Goal: Transaction & Acquisition: Purchase product/service

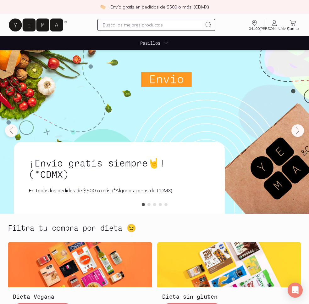
click at [149, 44] on span "Pasillos" at bounding box center [150, 43] width 20 height 7
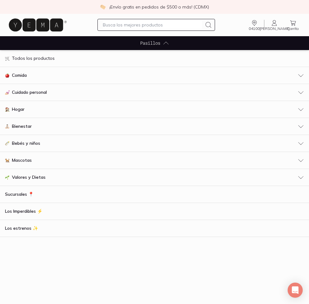
click at [20, 75] on span "Comida" at bounding box center [19, 75] width 15 height 7
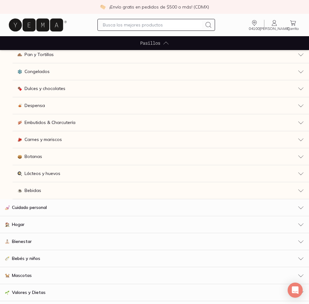
scroll to position [91, 0]
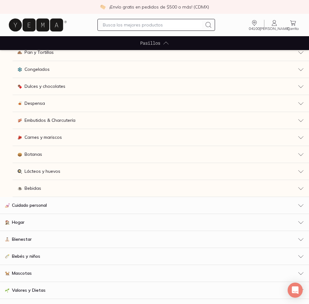
click at [47, 169] on span "Lácteos y huevos" at bounding box center [43, 171] width 36 height 7
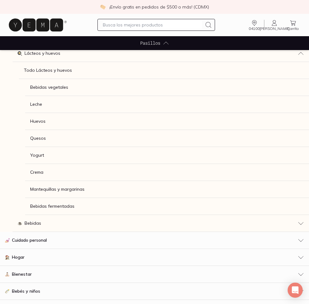
scroll to position [211, 0]
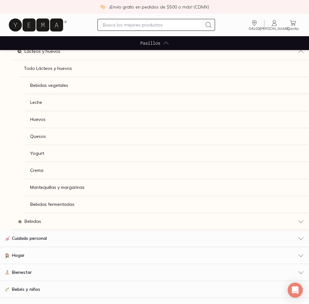
click at [40, 154] on span "Yogurt" at bounding box center [37, 153] width 14 height 7
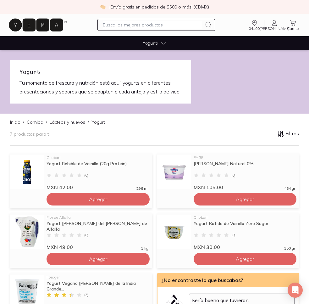
scroll to position [0, 0]
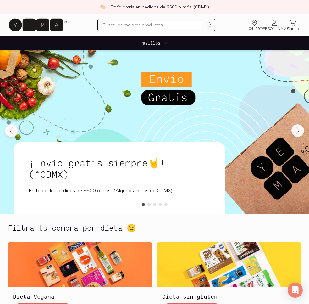
click at [155, 43] on span "Pasillos" at bounding box center [150, 43] width 20 height 7
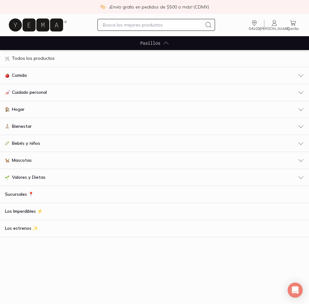
click at [25, 76] on span "Comida" at bounding box center [19, 75] width 15 height 7
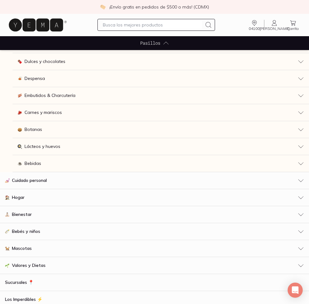
scroll to position [118, 0]
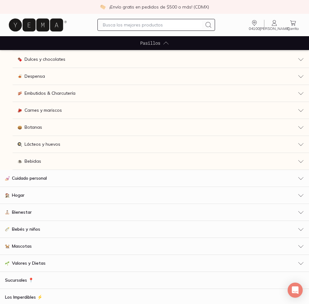
click at [47, 145] on span "Lácteos y huevos" at bounding box center [43, 144] width 36 height 7
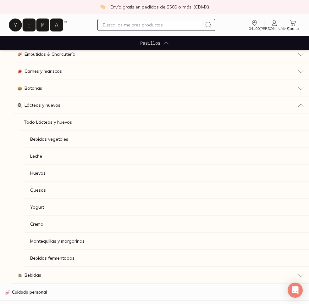
scroll to position [158, 0]
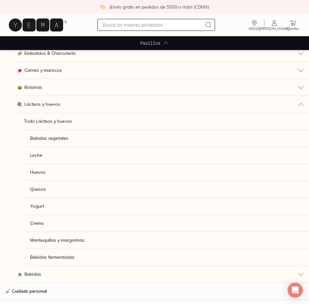
click at [67, 258] on span "Bebidas fermentadas" at bounding box center [52, 257] width 44 height 7
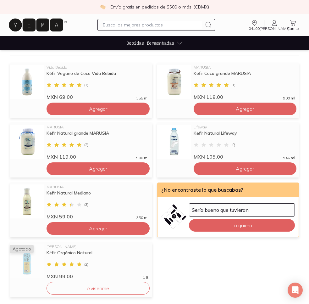
scroll to position [91, 0]
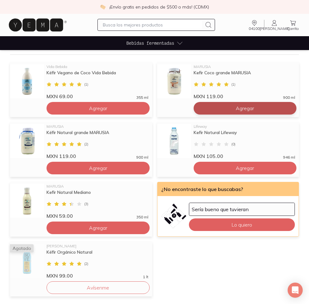
click at [247, 110] on span "Agregar" at bounding box center [245, 108] width 18 height 6
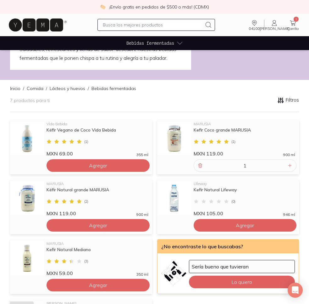
scroll to position [0, 0]
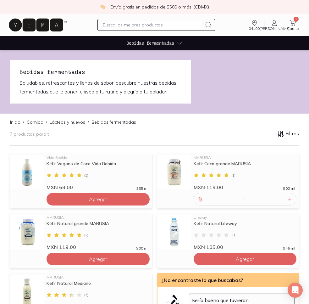
click at [37, 124] on link "Comida" at bounding box center [35, 122] width 17 height 6
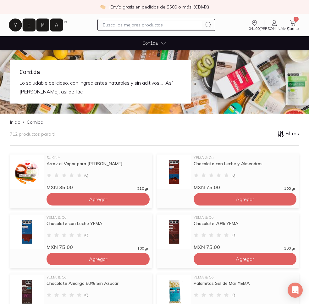
click at [155, 42] on span "Comida" at bounding box center [150, 43] width 15 height 7
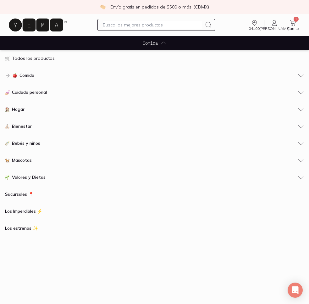
click at [28, 74] on span "Comida" at bounding box center [26, 75] width 15 height 7
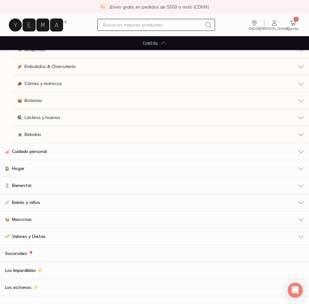
scroll to position [145, 0]
click at [35, 133] on span "Bebidas" at bounding box center [33, 134] width 17 height 7
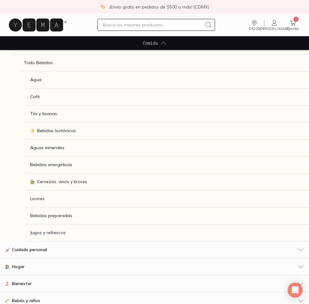
scroll to position [234, 0]
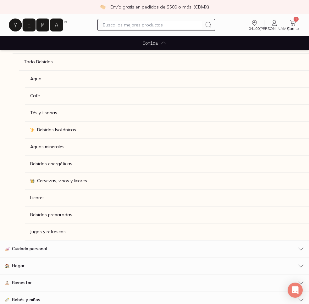
click at [69, 179] on span "Cervezas, vinos y licores" at bounding box center [62, 180] width 50 height 7
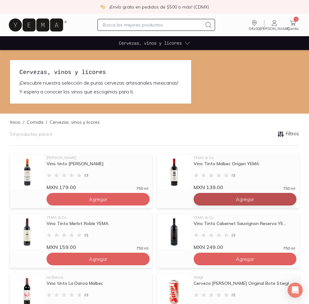
click at [246, 199] on span "Agregar" at bounding box center [245, 199] width 18 height 6
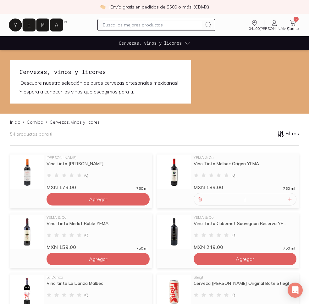
click at [109, 61] on div "Cervezas, vinos y licores ¡Descubre nuestra selección de puras cervezas artesan…" at bounding box center [100, 81] width 181 height 43
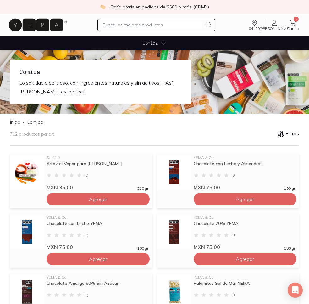
click at [150, 41] on span "Comida" at bounding box center [150, 43] width 15 height 7
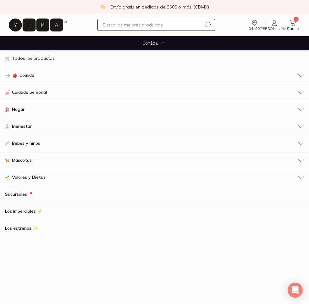
click at [36, 77] on div "Comida" at bounding box center [154, 75] width 299 height 7
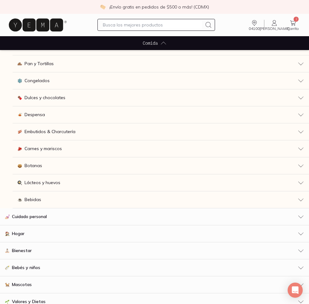
scroll to position [85, 0]
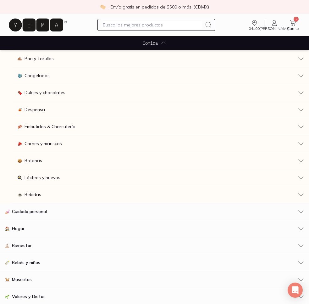
click at [39, 195] on span "Bebidas" at bounding box center [33, 194] width 17 height 7
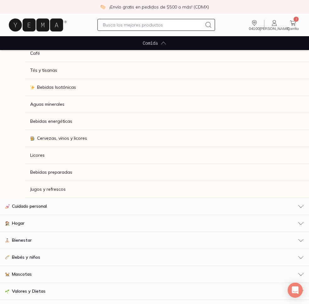
scroll to position [277, 0]
click at [64, 188] on span "Jugos y refrescos" at bounding box center [48, 188] width 36 height 7
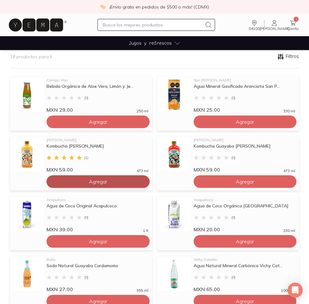
scroll to position [54, 0]
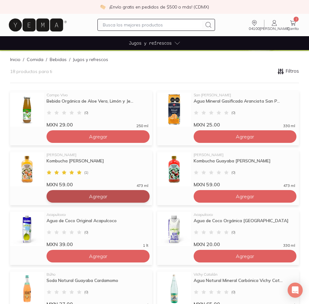
click at [96, 194] on span "Agregar" at bounding box center [98, 196] width 18 height 6
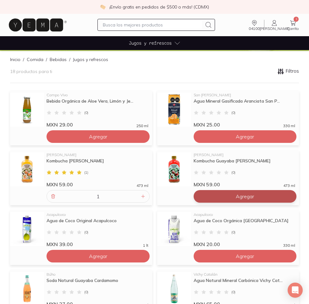
click at [243, 195] on span "Agregar" at bounding box center [245, 196] width 18 height 6
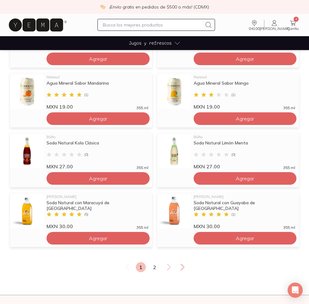
scroll to position [377, 0]
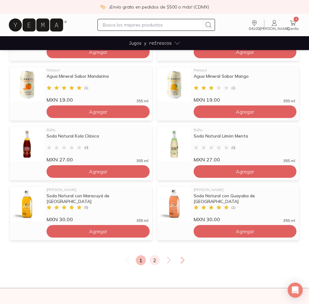
click at [155, 260] on link "2" at bounding box center [155, 260] width 10 height 10
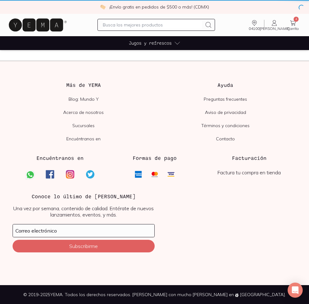
scroll to position [186, 0]
click at [295, 21] on span "4" at bounding box center [296, 19] width 5 height 5
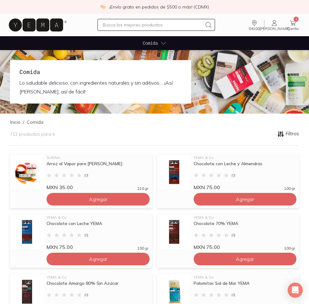
click at [147, 43] on span "Comida" at bounding box center [150, 43] width 15 height 7
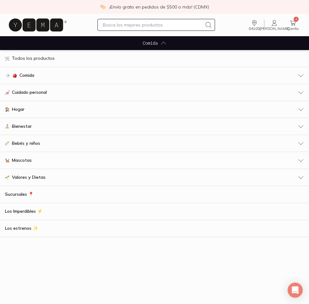
click at [23, 110] on span "Hogar" at bounding box center [18, 109] width 13 height 7
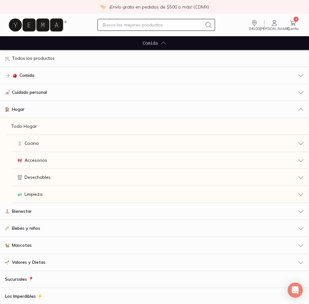
click at [42, 91] on span "Cuidado personal" at bounding box center [29, 92] width 35 height 7
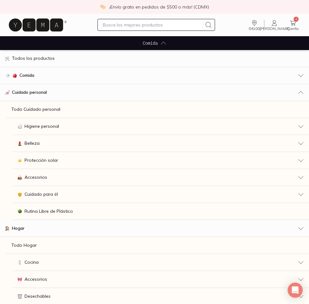
click at [55, 210] on span "Rutina Libre de Plástico" at bounding box center [49, 211] width 48 height 7
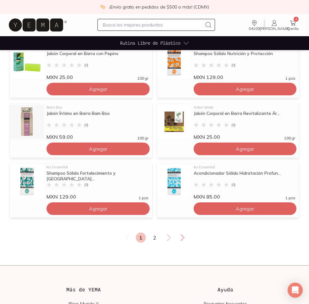
scroll to position [410, 0]
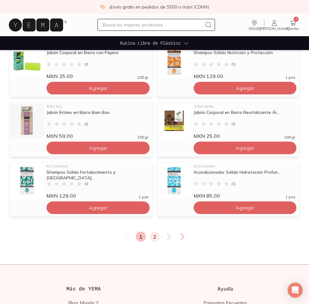
click at [154, 237] on link "2" at bounding box center [155, 236] width 10 height 10
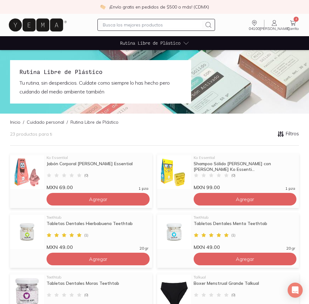
click at [138, 42] on span "Rutina Libre de Plástico" at bounding box center [150, 43] width 60 height 7
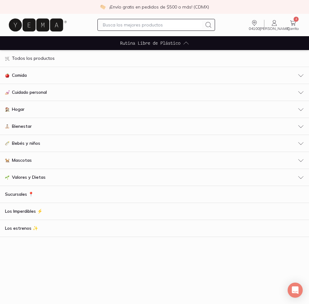
click at [25, 125] on span "Bienestar" at bounding box center [22, 126] width 20 height 7
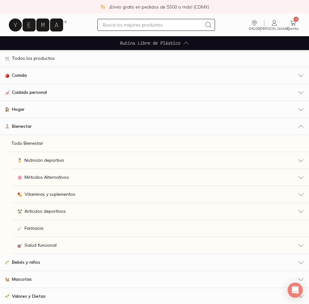
click at [69, 194] on span "Vitaminas y suplementos" at bounding box center [50, 194] width 51 height 7
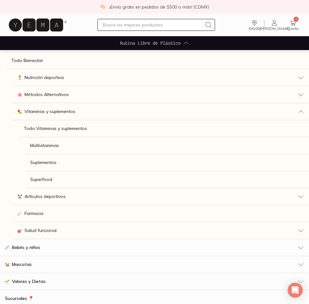
scroll to position [84, 0]
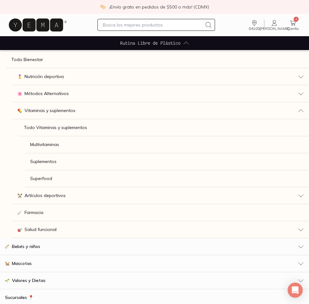
click at [50, 162] on span "Suplementos" at bounding box center [43, 161] width 26 height 7
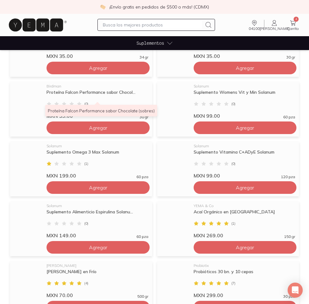
scroll to position [252, 0]
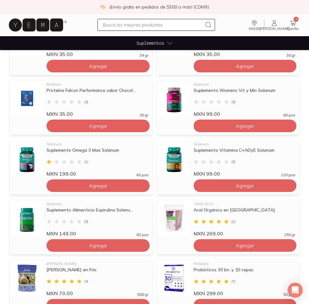
click at [136, 25] on input "text" at bounding box center [152, 25] width 99 height 8
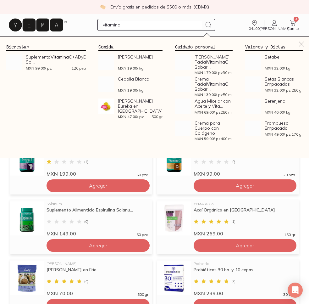
type input "vitamina b"
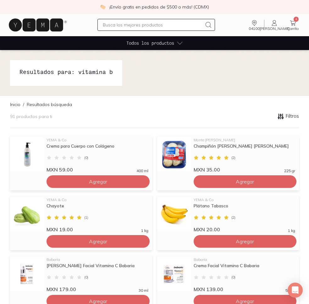
click at [125, 23] on input "text" at bounding box center [152, 25] width 99 height 8
click at [148, 45] on span "Todos los productos" at bounding box center [150, 43] width 48 height 7
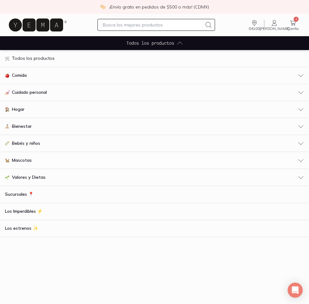
click at [24, 75] on span "Comida" at bounding box center [19, 75] width 15 height 7
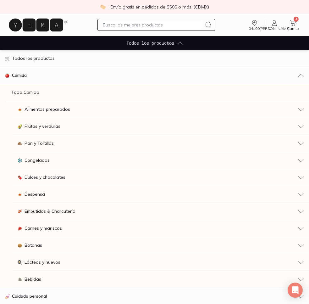
click at [46, 108] on span "Alimentos preparados" at bounding box center [48, 109] width 46 height 7
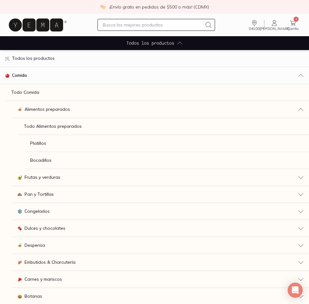
click at [61, 128] on p "Todo Alimentos preparados" at bounding box center [53, 126] width 58 height 7
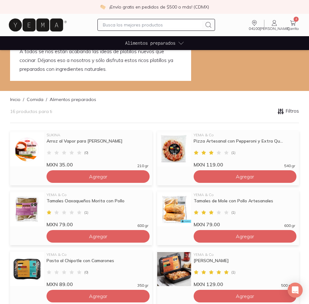
scroll to position [31, 0]
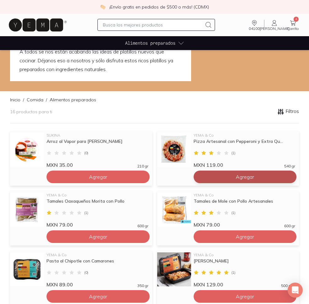
click at [245, 175] on span "Agregar" at bounding box center [245, 176] width 18 height 6
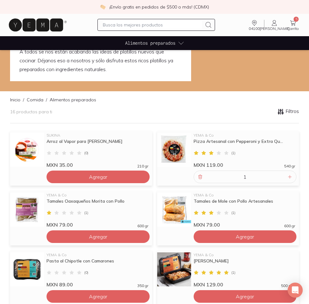
scroll to position [0, 0]
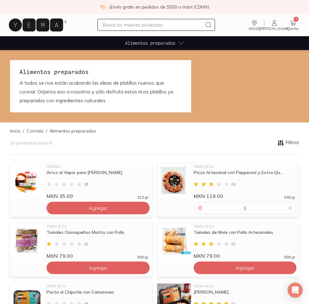
click at [143, 43] on span "Alimentos preparados" at bounding box center [150, 43] width 50 height 7
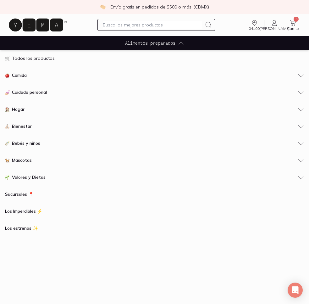
click at [20, 72] on span "Comida" at bounding box center [19, 75] width 15 height 7
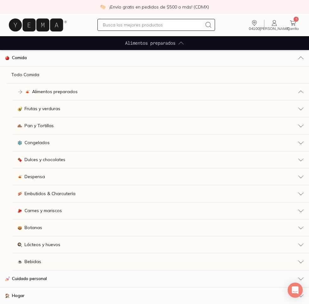
scroll to position [19, 0]
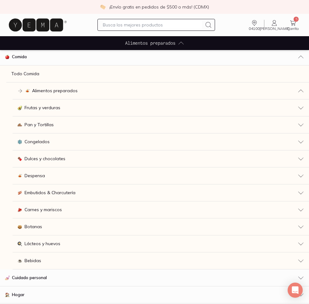
click at [40, 173] on span "Despensa" at bounding box center [35, 175] width 20 height 7
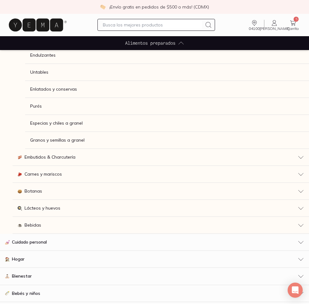
scroll to position [320, 0]
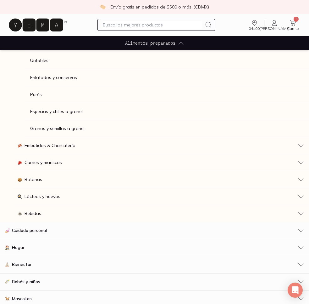
click at [48, 146] on span "Embutidos & Charcutería" at bounding box center [50, 145] width 51 height 7
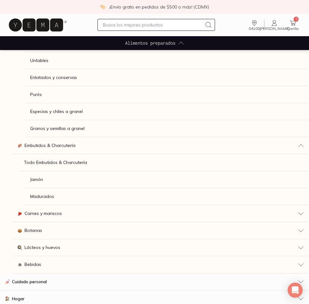
click at [40, 229] on span "Botanas" at bounding box center [34, 230] width 18 height 7
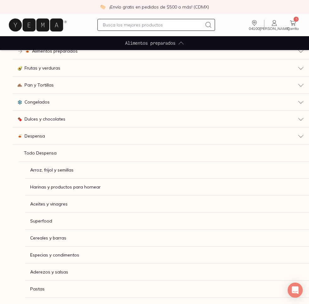
scroll to position [0, 0]
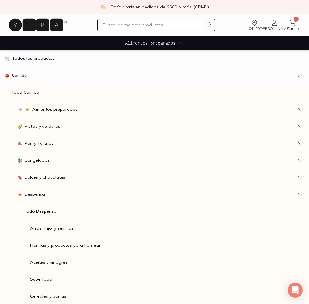
click at [44, 160] on span "Congelados" at bounding box center [37, 160] width 25 height 7
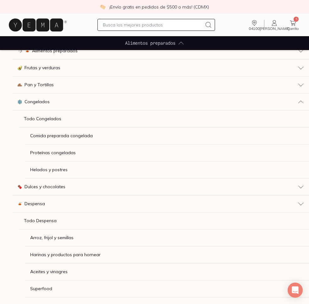
scroll to position [58, 0]
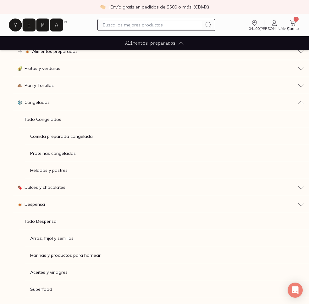
click at [70, 140] on link "Comida preparada congelada" at bounding box center [167, 136] width 284 height 17
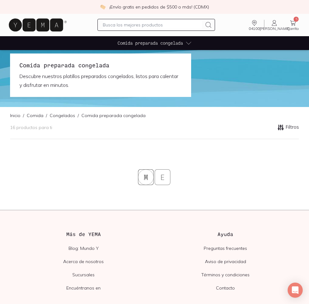
scroll to position [8, 0]
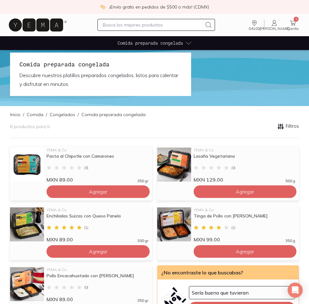
click at [144, 42] on span "Comida preparada congelada" at bounding box center [150, 43] width 65 height 7
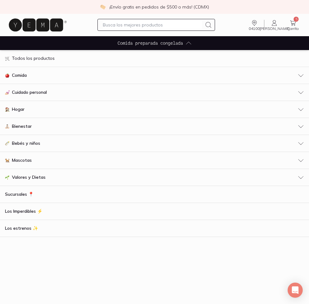
click at [24, 72] on span "Comida" at bounding box center [19, 75] width 15 height 7
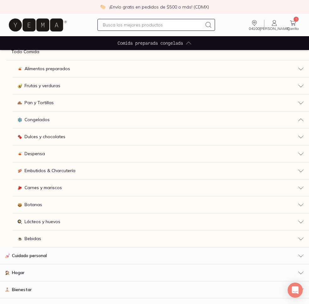
scroll to position [43, 0]
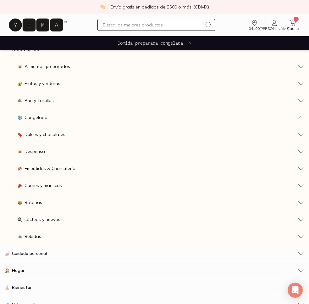
click at [54, 185] on span "Carnes y mariscos" at bounding box center [43, 185] width 37 height 7
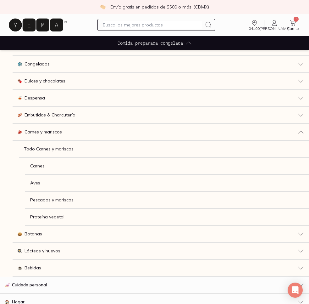
scroll to position [98, 0]
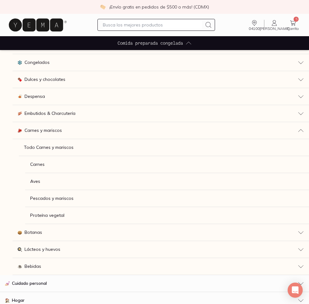
click at [63, 199] on span "Pescados y mariscos" at bounding box center [51, 198] width 43 height 7
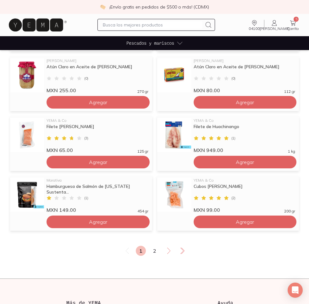
scroll to position [388, 0]
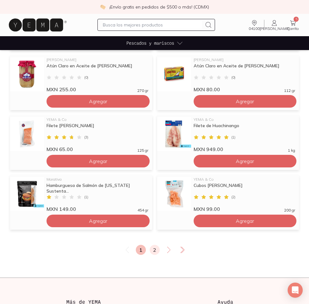
click at [156, 250] on link "2" at bounding box center [155, 250] width 10 height 10
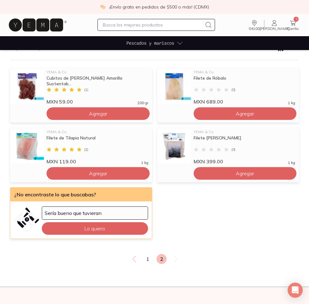
scroll to position [78, 0]
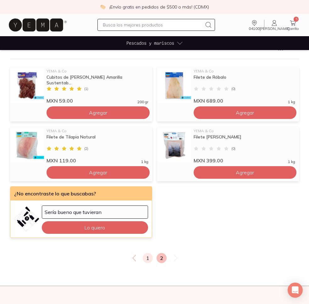
click at [144, 258] on link "1" at bounding box center [148, 258] width 10 height 10
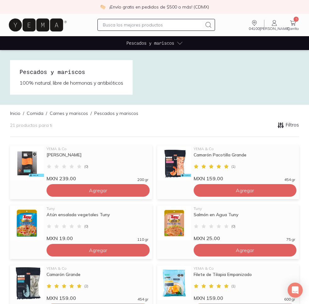
click at [295, 25] on icon at bounding box center [293, 23] width 8 height 8
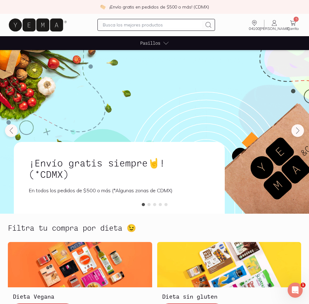
click at [145, 40] on span "Pasillos" at bounding box center [150, 43] width 20 height 7
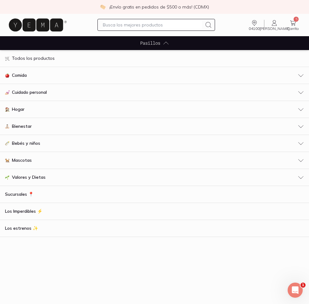
click at [25, 78] on span "Comida" at bounding box center [19, 75] width 15 height 7
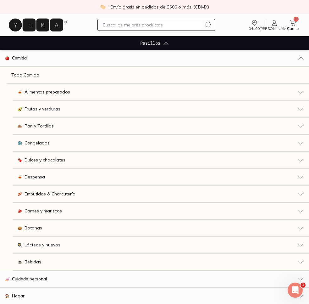
scroll to position [18, 0]
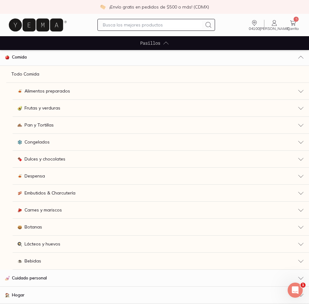
click at [47, 243] on span "Lácteos y huevos" at bounding box center [43, 243] width 36 height 7
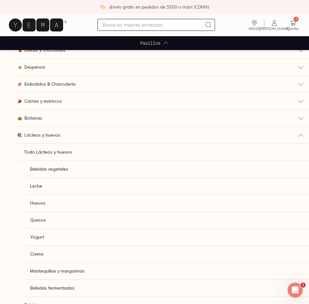
scroll to position [128, 0]
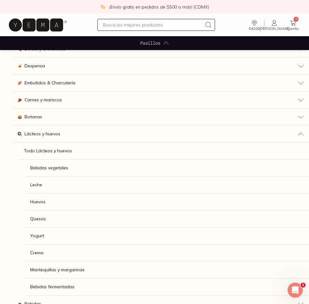
click at [42, 215] on span "Quesos" at bounding box center [38, 218] width 16 height 7
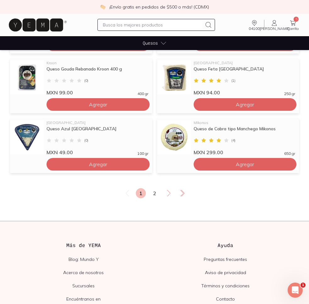
scroll to position [452, 0]
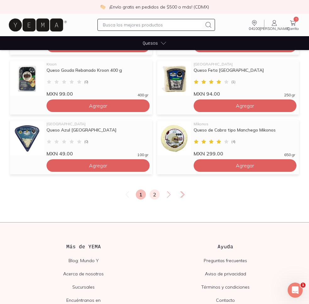
click at [156, 192] on link "2" at bounding box center [155, 194] width 10 height 10
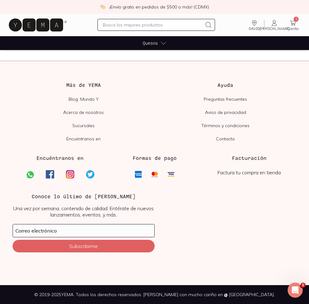
scroll to position [314, 0]
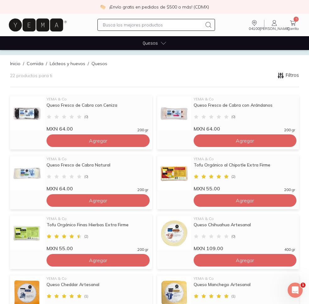
scroll to position [58, 0]
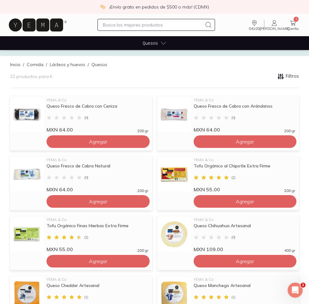
click at [62, 63] on link "Lácteos y huevos" at bounding box center [68, 65] width 36 height 6
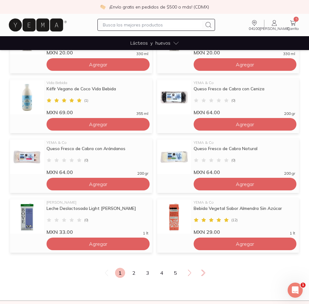
scroll to position [383, 0]
